Goal: Browse casually: Explore the website without a specific task or goal

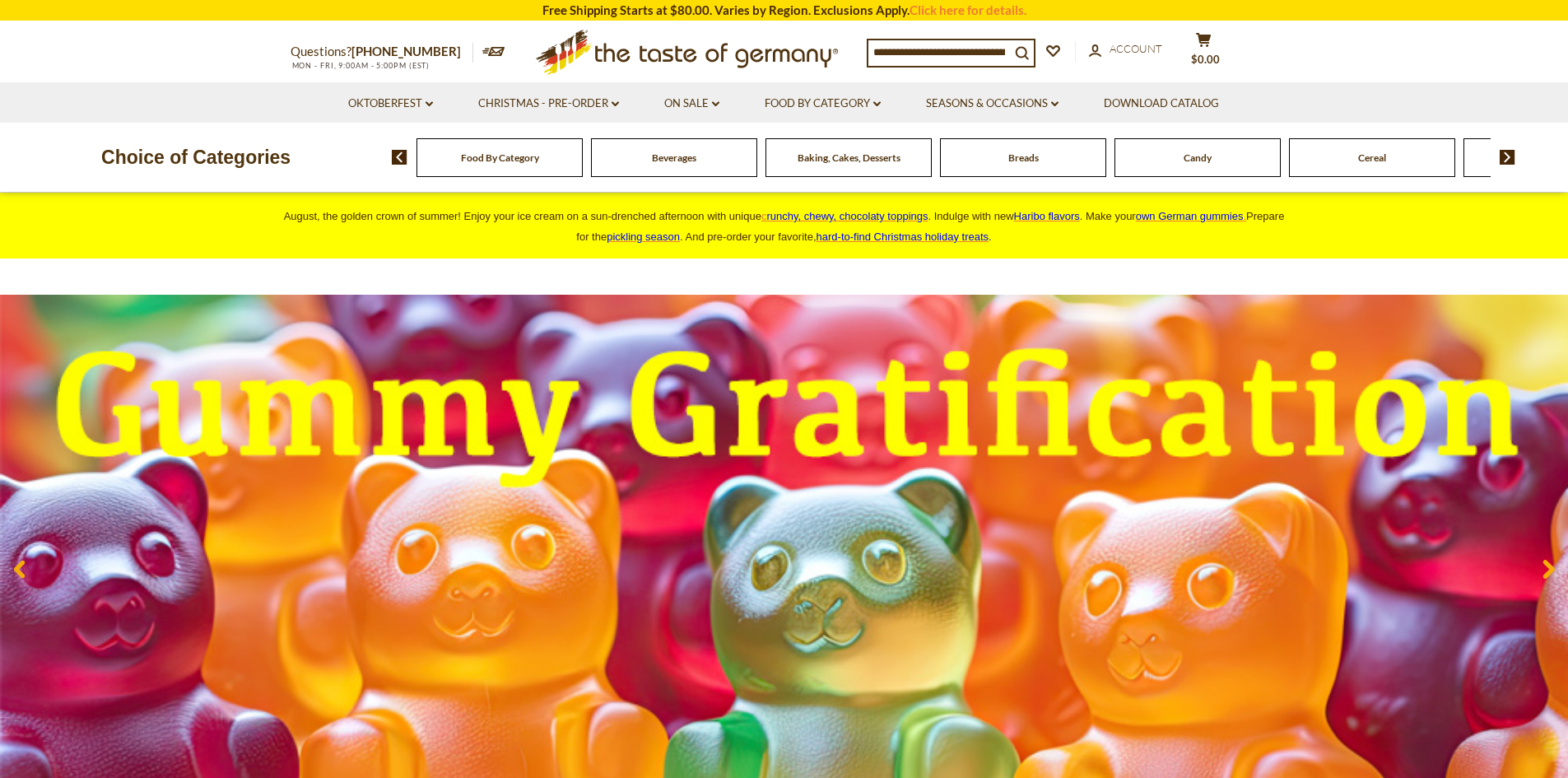
click at [1500, 155] on img at bounding box center [1507, 157] width 16 height 15
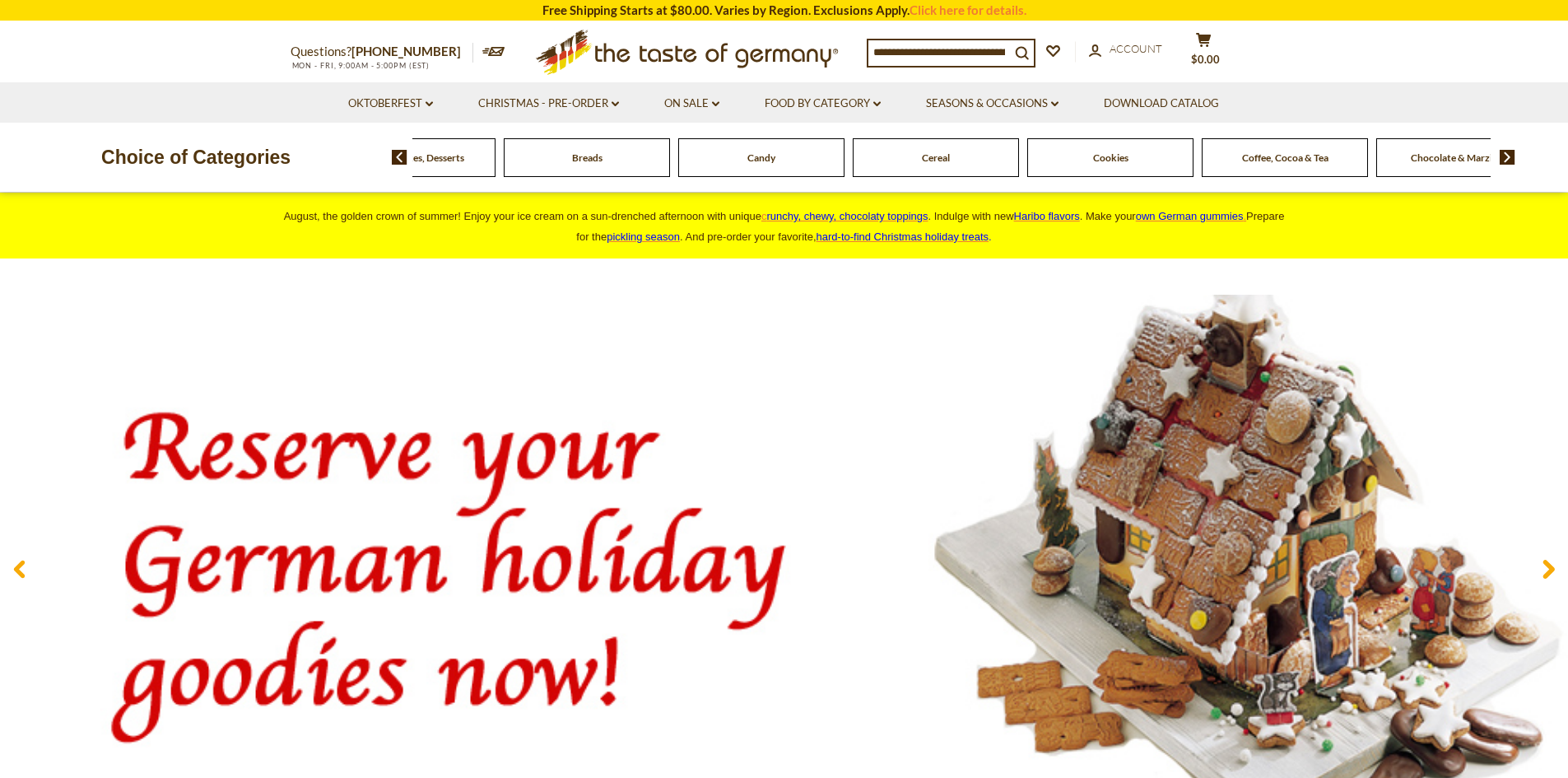
click at [1500, 155] on img at bounding box center [1507, 157] width 16 height 15
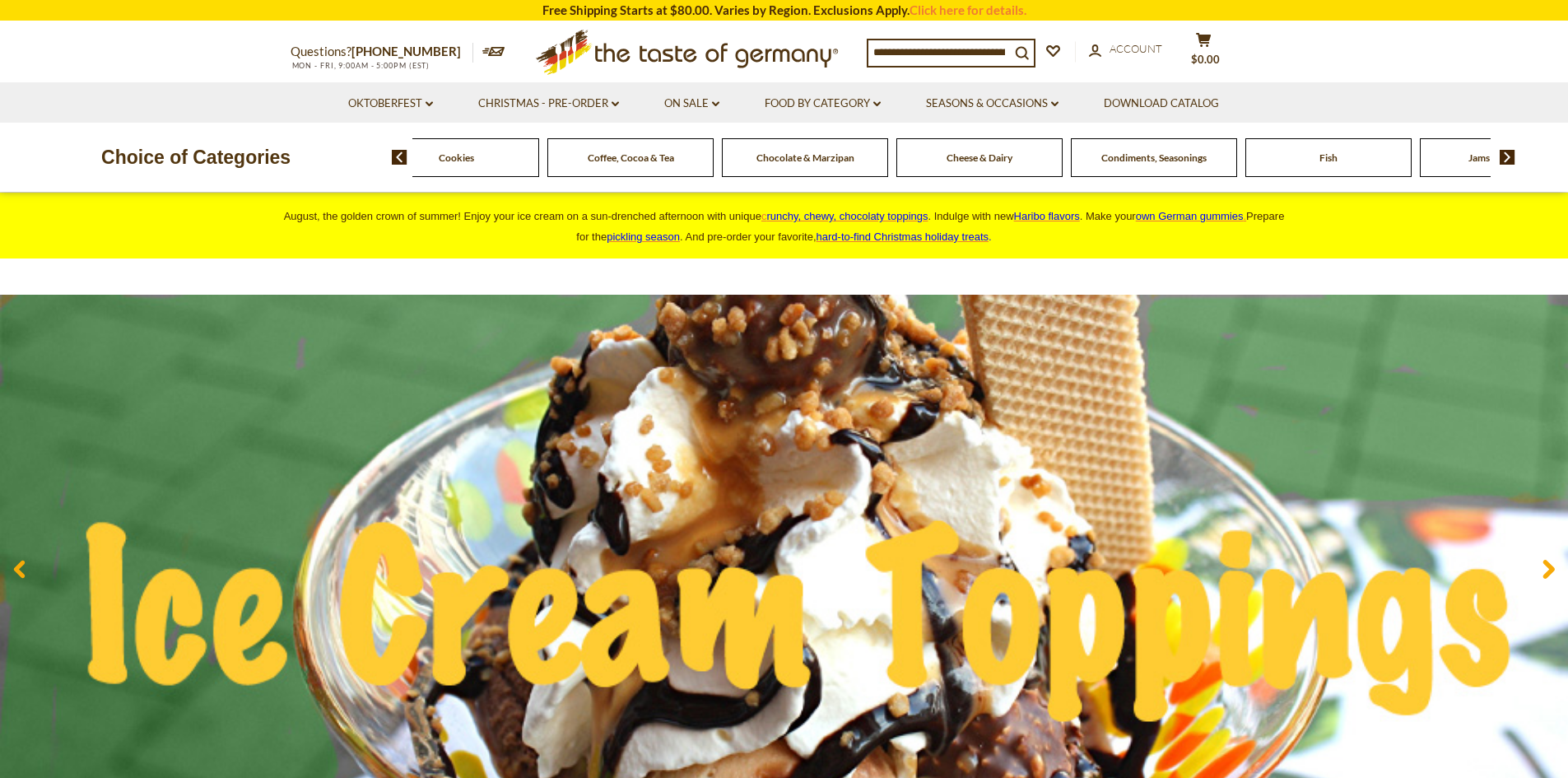
click at [1507, 154] on img at bounding box center [1507, 157] width 16 height 15
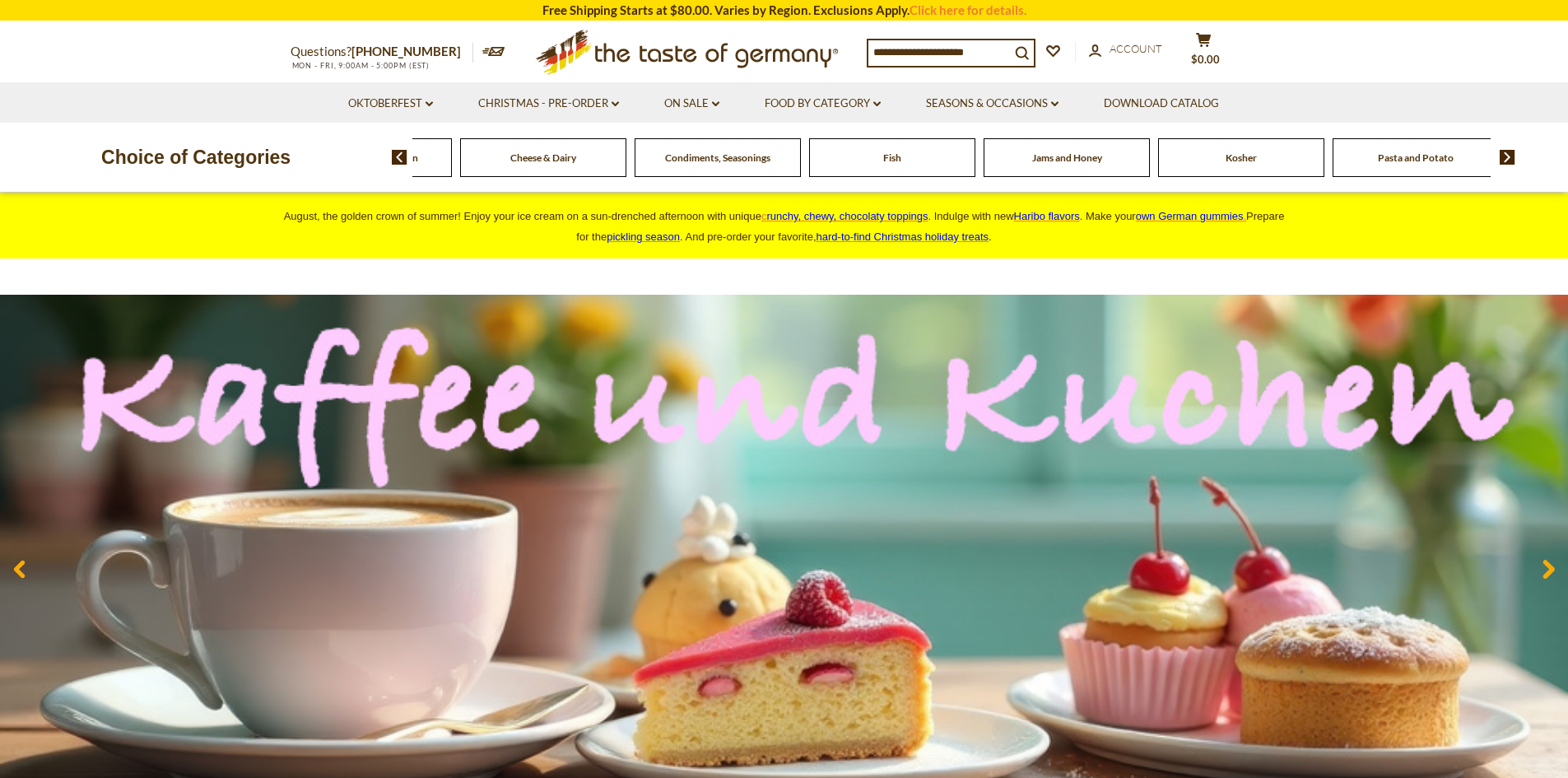
click at [1507, 154] on img at bounding box center [1507, 157] width 16 height 15
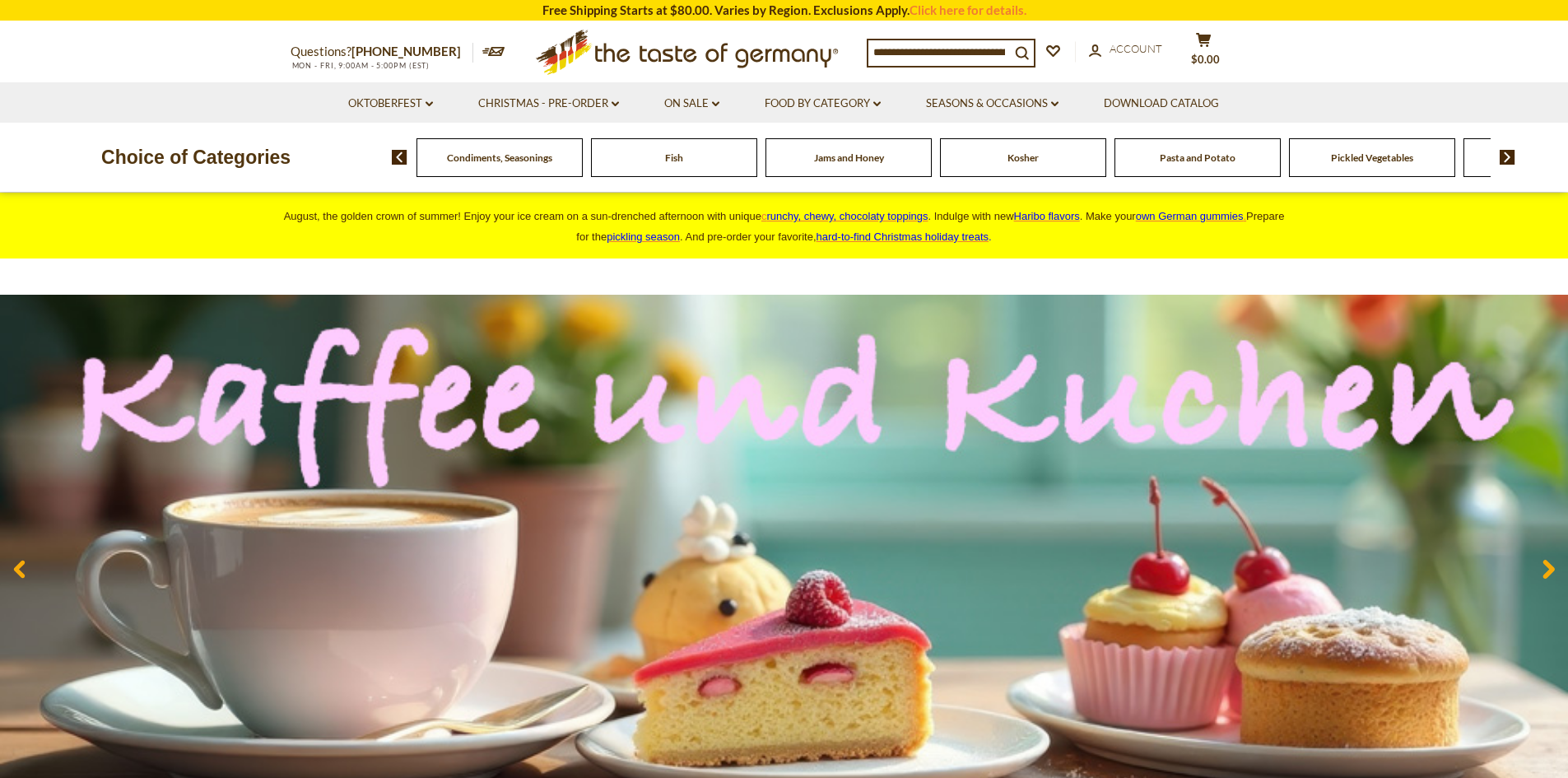
click at [1507, 154] on img at bounding box center [1507, 157] width 16 height 15
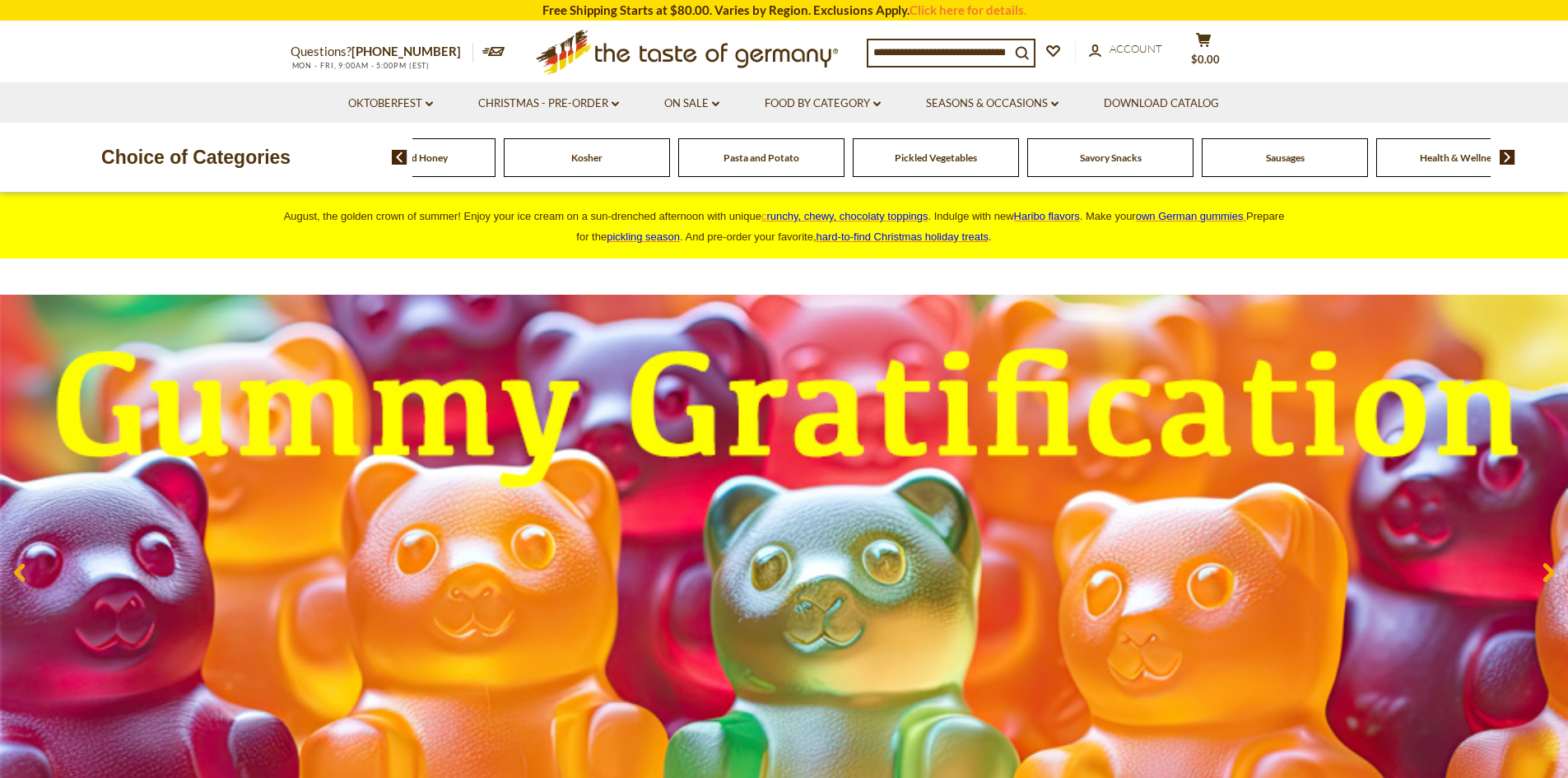
click at [1507, 154] on img at bounding box center [1507, 157] width 16 height 15
